Goal: Navigation & Orientation: Go to known website

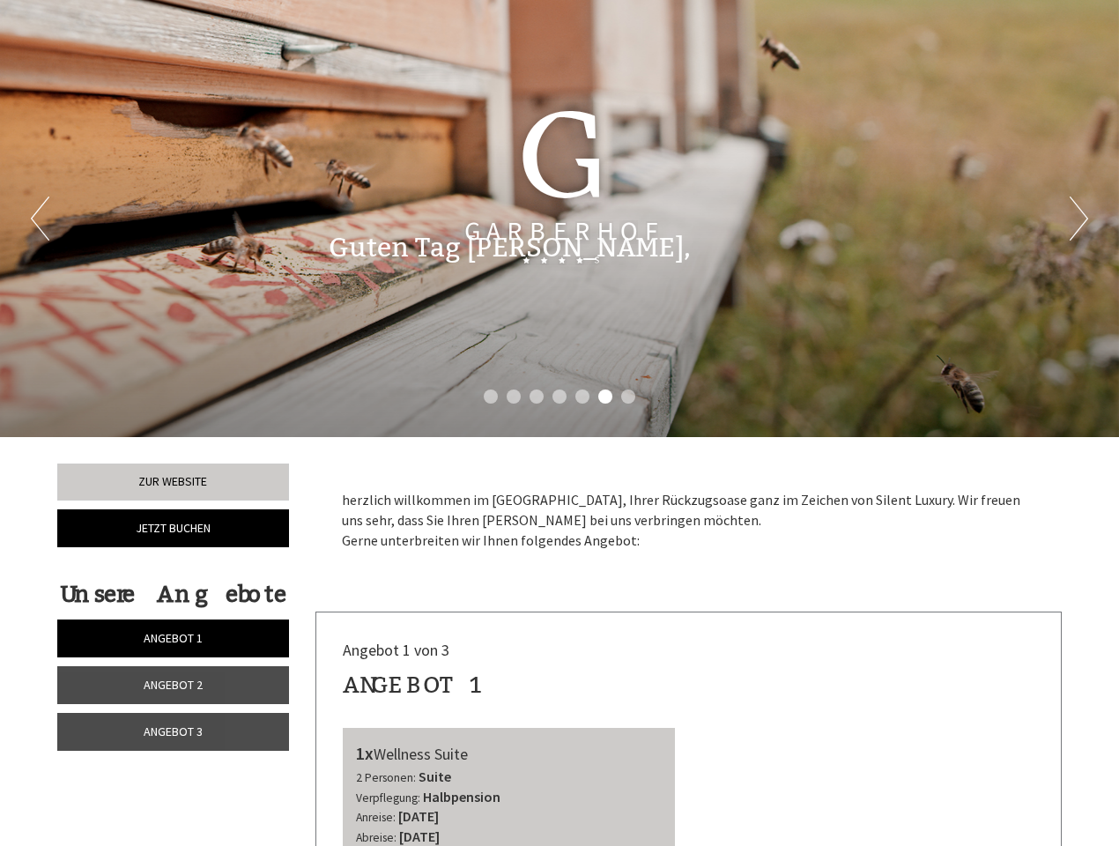
click at [559, 423] on div "Previous Next 1 2 3 4 5 6 7" at bounding box center [559, 218] width 1119 height 437
click at [491, 396] on li "1" at bounding box center [491, 396] width 14 height 14
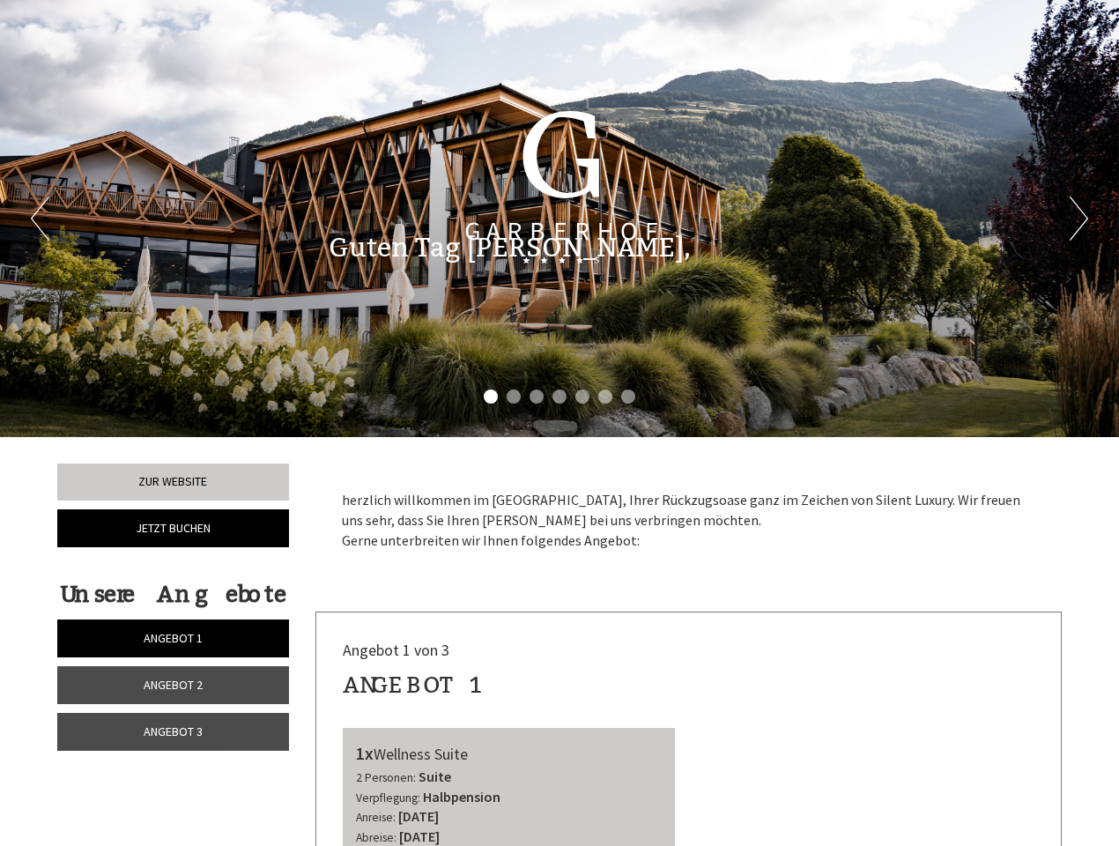
click at [513, 396] on li "2" at bounding box center [513, 396] width 14 height 14
click at [536, 396] on li "3" at bounding box center [536, 396] width 14 height 14
click at [559, 396] on li "4" at bounding box center [559, 396] width 14 height 14
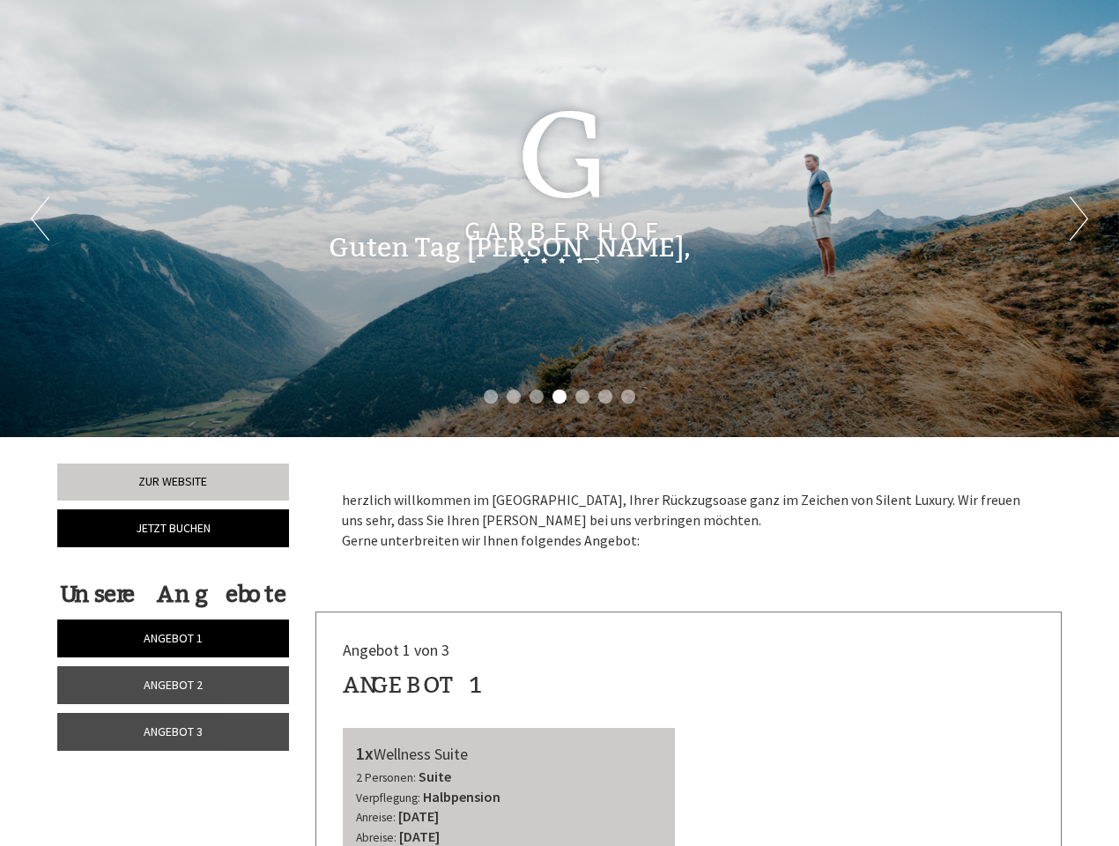
click at [582, 396] on li "5" at bounding box center [582, 396] width 14 height 14
click at [605, 396] on li "6" at bounding box center [605, 396] width 14 height 14
click at [628, 396] on li "7" at bounding box center [628, 396] width 14 height 14
click at [173, 638] on span "Angebot 1" at bounding box center [173, 638] width 59 height 16
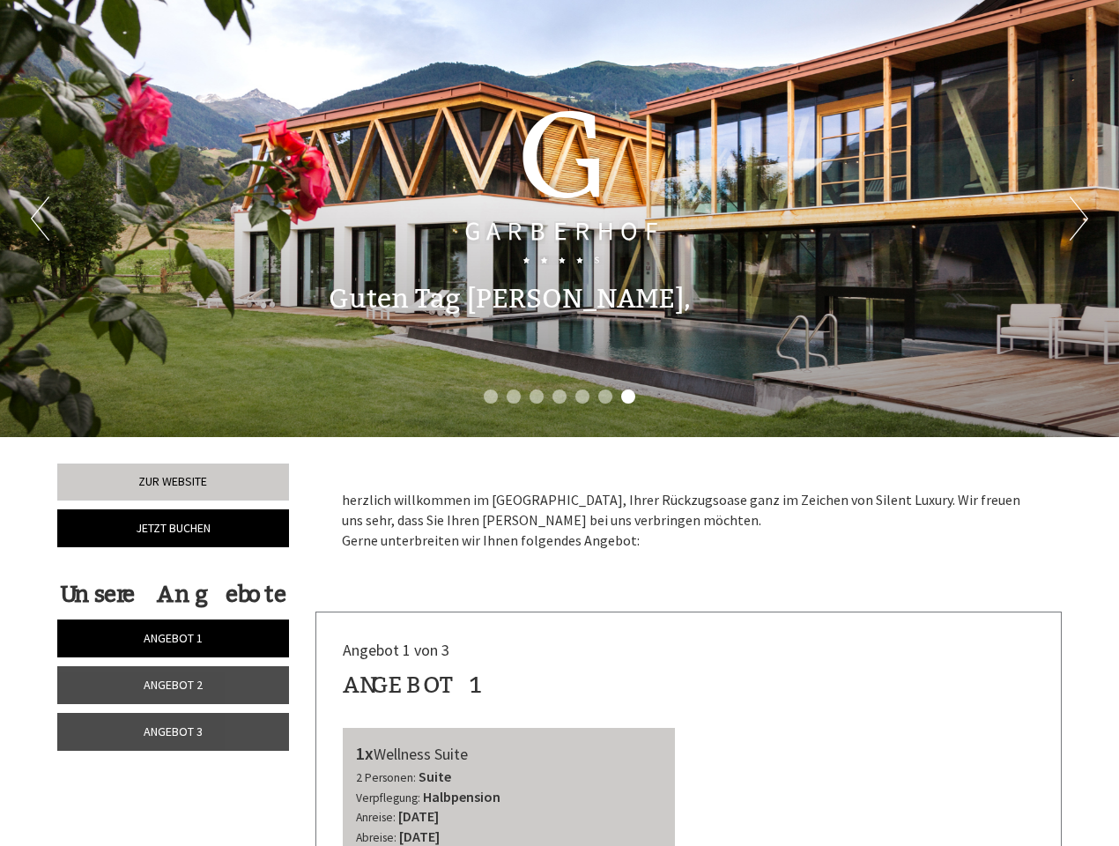
scroll to position [611, 0]
